Goal: Check status: Check status

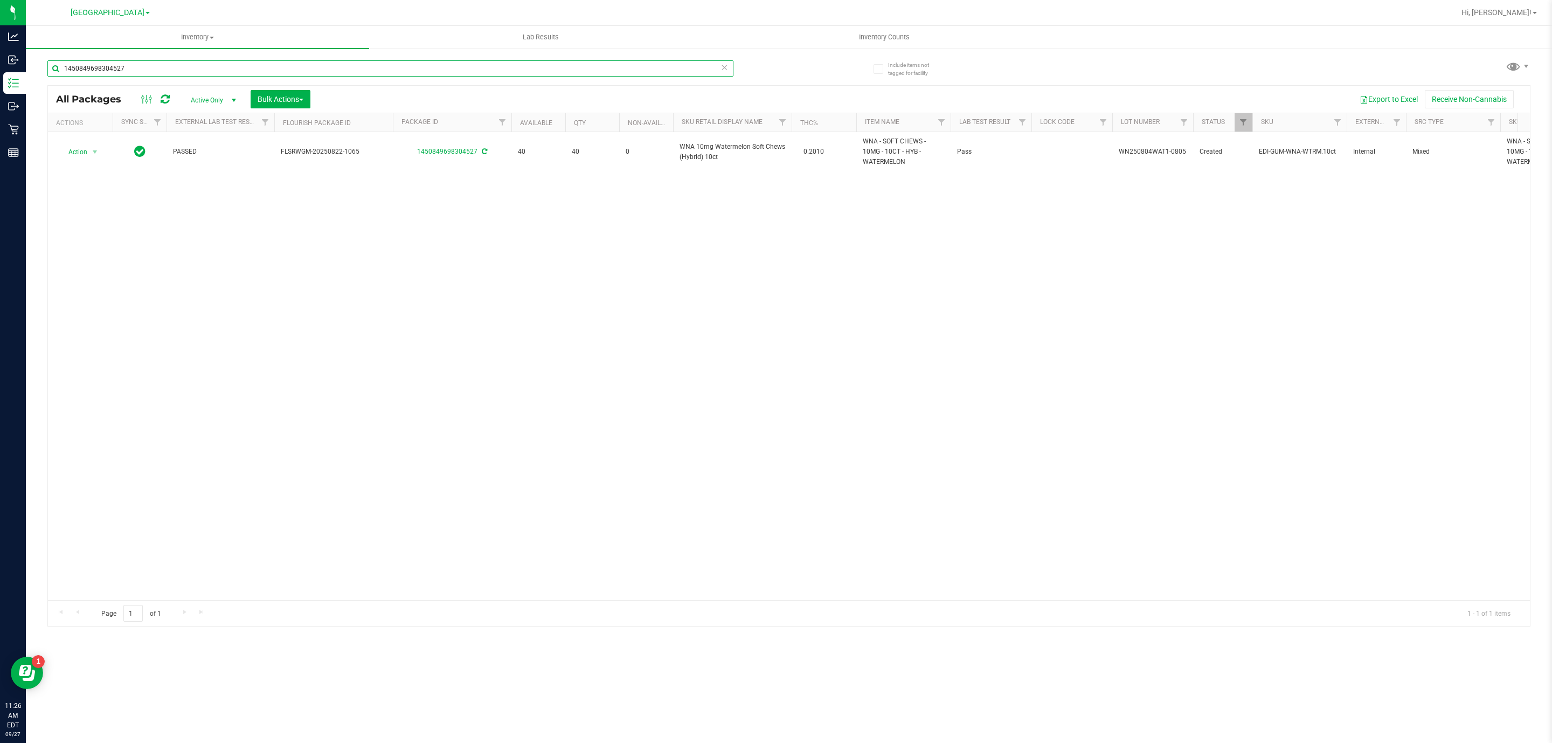
click at [361, 60] on input "1450849698304527" at bounding box center [390, 68] width 686 height 16
click at [361, 70] on input "1450849698304527" at bounding box center [390, 68] width 686 height 16
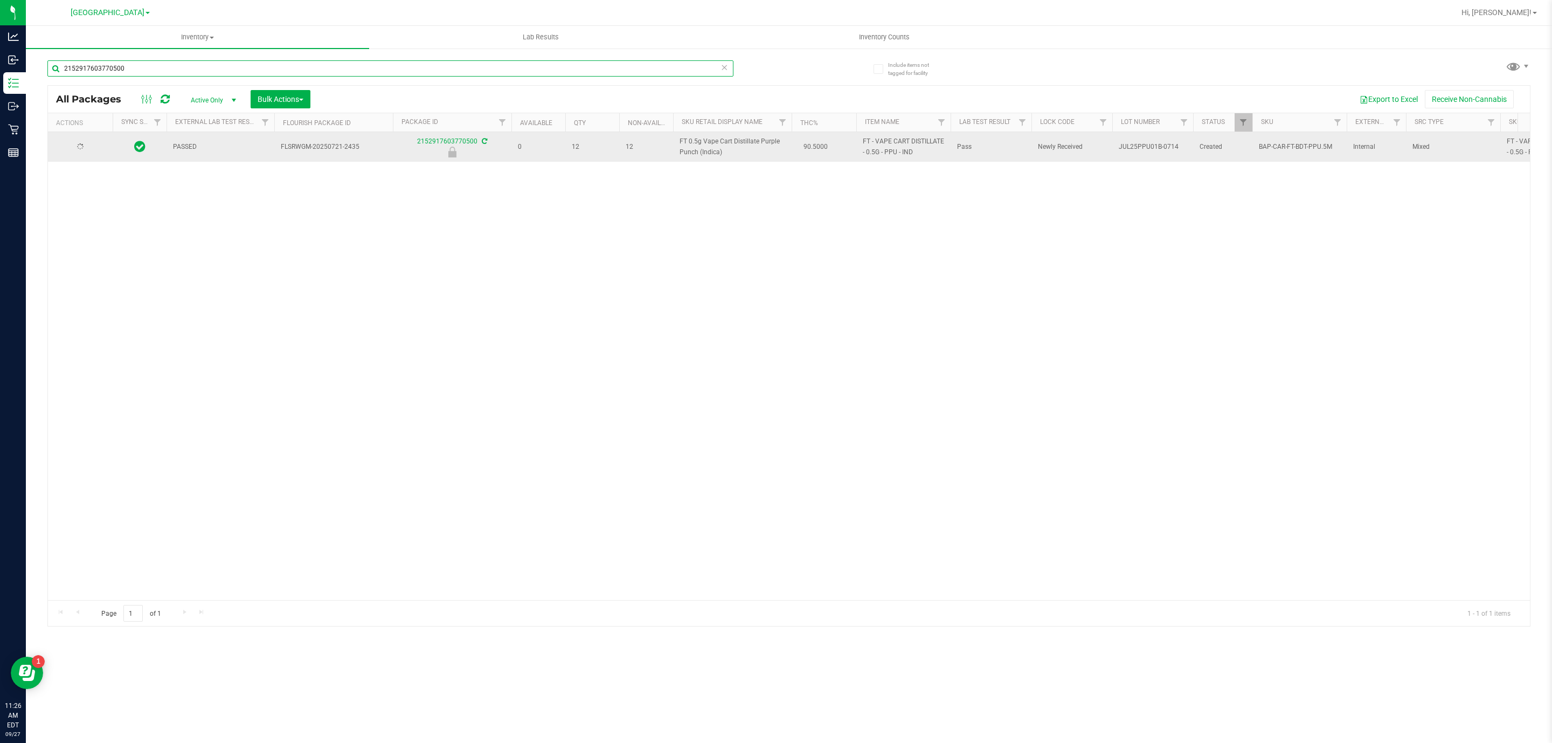
type input "2152917603770500"
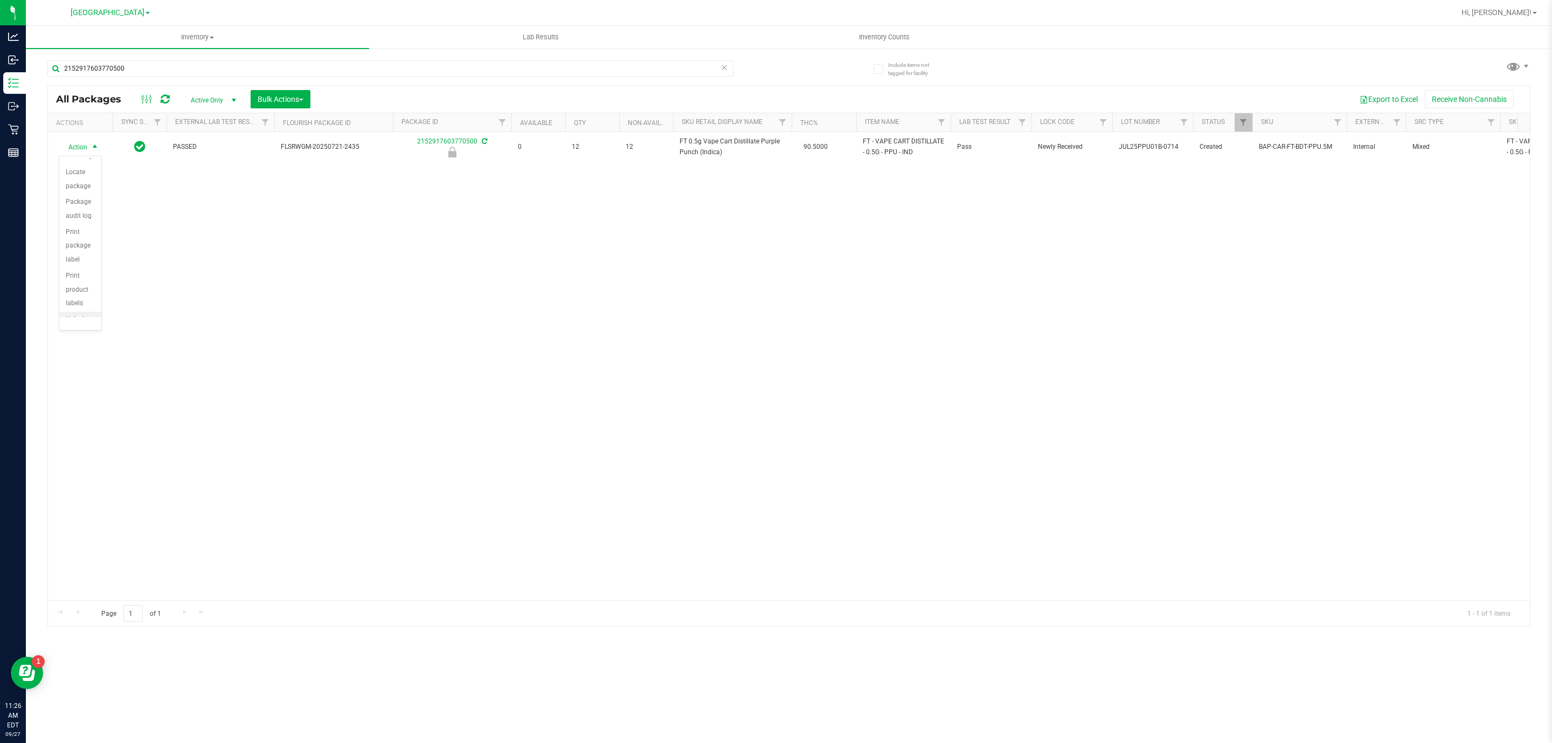
scroll to position [81, 0]
click at [75, 306] on li "Unlock package" at bounding box center [80, 302] width 42 height 30
